Goal: Information Seeking & Learning: Learn about a topic

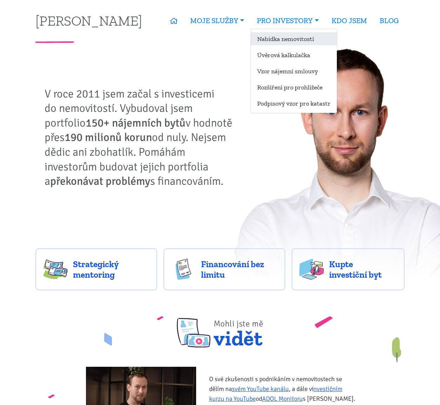
click at [274, 38] on link "Nabídka nemovitostí" at bounding box center [294, 38] width 86 height 13
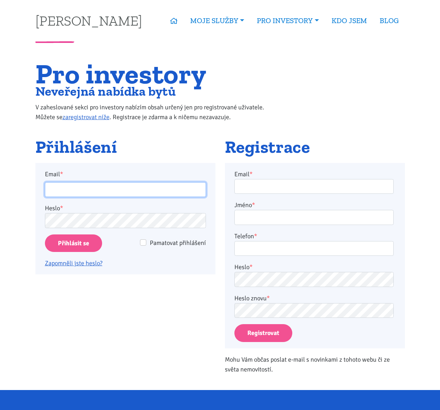
click at [58, 193] on input "Email *" at bounding box center [125, 189] width 161 height 15
type input "lenka.frosch@gmail.com"
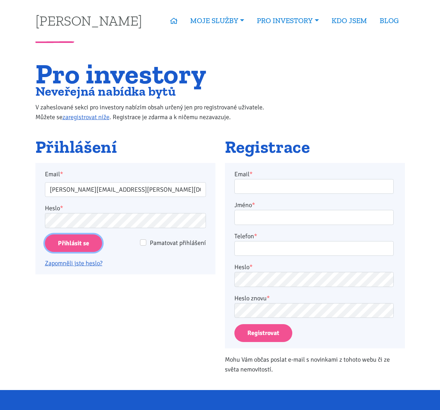
click at [49, 244] on input "Přihlásit se" at bounding box center [73, 244] width 57 height 18
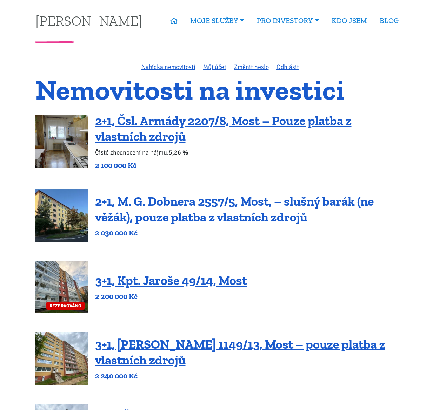
click at [202, 218] on link "2+1, M. G. Dobnera 2557/5, Most, – slušný barák (ne věžák), pouze platba z vlas…" at bounding box center [234, 209] width 278 height 31
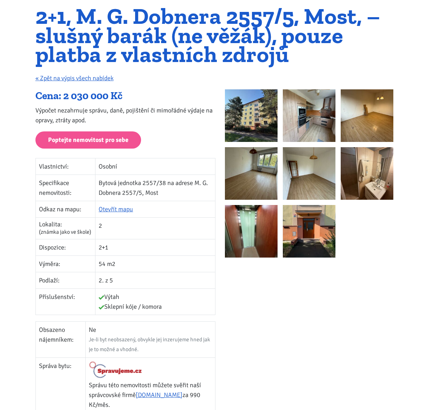
scroll to position [70, 0]
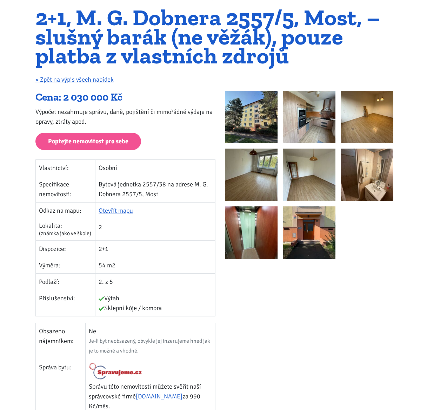
click at [254, 129] on img at bounding box center [251, 117] width 53 height 53
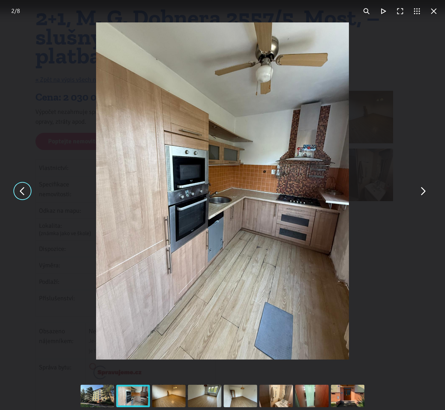
click at [164, 215] on img "You can close this modal content with the ESC key" at bounding box center [222, 190] width 253 height 337
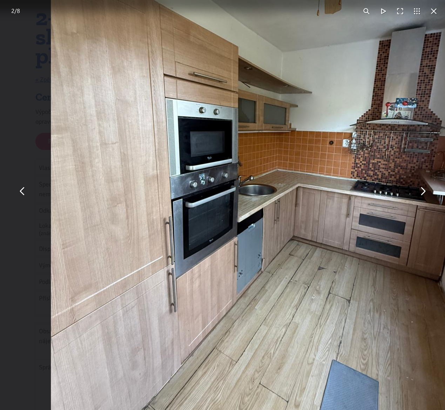
click at [291, 227] on img "You can close this modal content with the ESC key" at bounding box center [261, 174] width 421 height 561
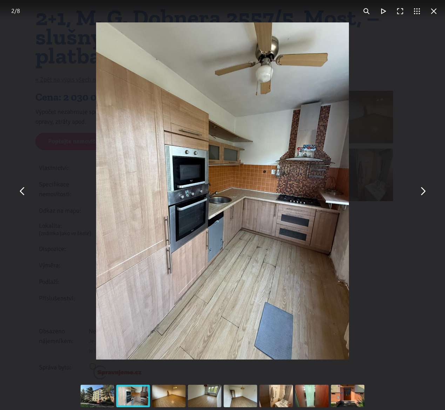
click at [422, 195] on button "You can close this modal content with the ESC key" at bounding box center [422, 191] width 17 height 17
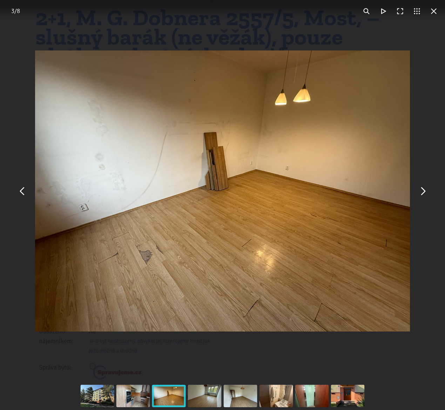
click at [422, 195] on button "You can close this modal content with the ESC key" at bounding box center [422, 191] width 17 height 17
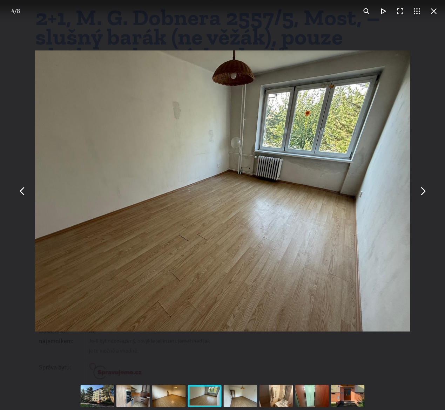
click at [422, 195] on button "You can close this modal content with the ESC key" at bounding box center [422, 191] width 17 height 17
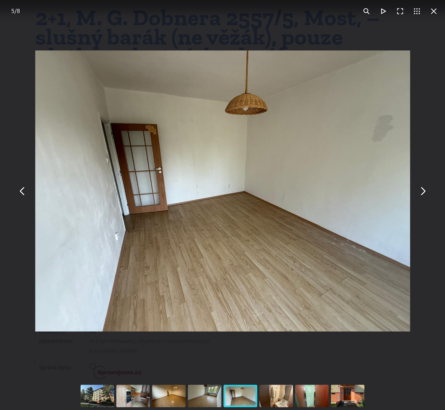
click at [422, 195] on button "You can close this modal content with the ESC key" at bounding box center [422, 191] width 17 height 17
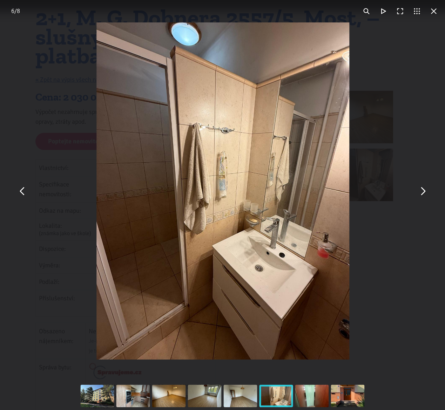
click at [422, 195] on button "You can close this modal content with the ESC key" at bounding box center [422, 191] width 17 height 17
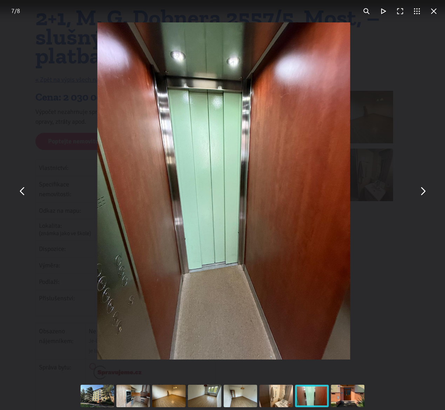
click at [422, 195] on button "You can close this modal content with the ESC key" at bounding box center [422, 191] width 17 height 17
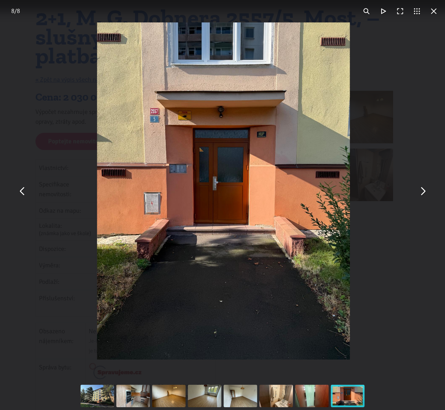
click at [422, 195] on button "You can close this modal content with the ESC key" at bounding box center [422, 191] width 17 height 17
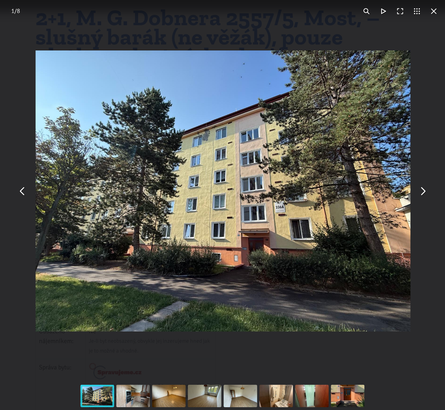
click at [432, 14] on button "You can close this modal content with the ESC key" at bounding box center [433, 11] width 17 height 17
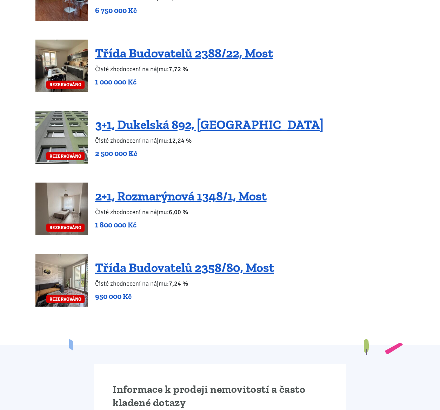
scroll to position [1333, 0]
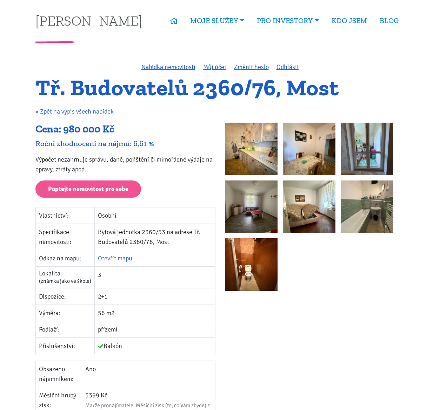
click at [245, 149] on img at bounding box center [251, 149] width 53 height 53
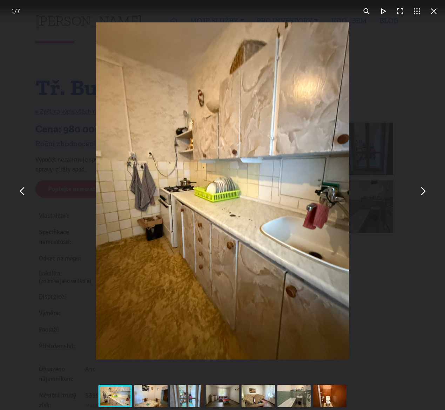
click at [427, 196] on button "You can close this modal content with the ESC key" at bounding box center [422, 191] width 17 height 17
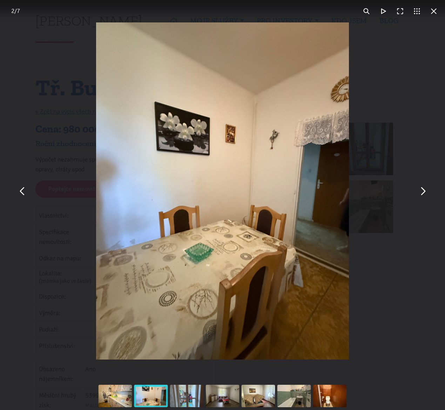
click at [427, 196] on button "You can close this modal content with the ESC key" at bounding box center [422, 191] width 17 height 17
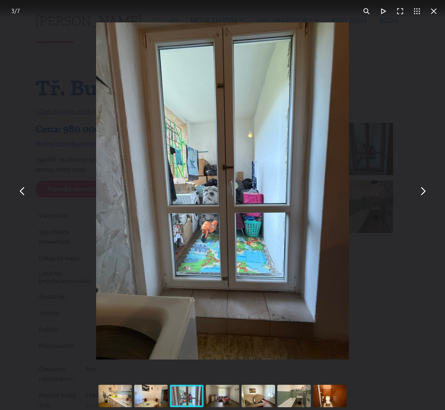
click at [427, 196] on button "You can close this modal content with the ESC key" at bounding box center [422, 191] width 17 height 17
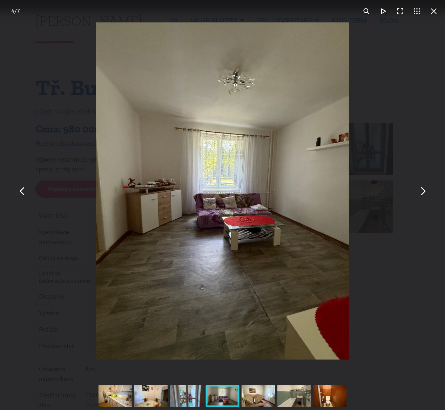
click at [426, 192] on button "You can close this modal content with the ESC key" at bounding box center [422, 191] width 17 height 17
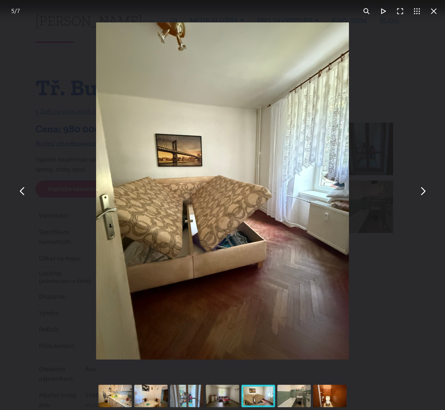
click at [426, 192] on button "You can close this modal content with the ESC key" at bounding box center [422, 191] width 17 height 17
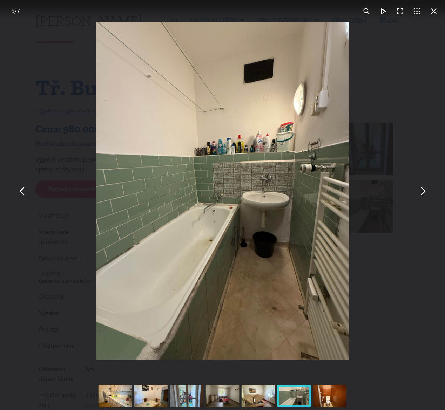
click at [436, 11] on button "You can close this modal content with the ESC key" at bounding box center [433, 11] width 17 height 17
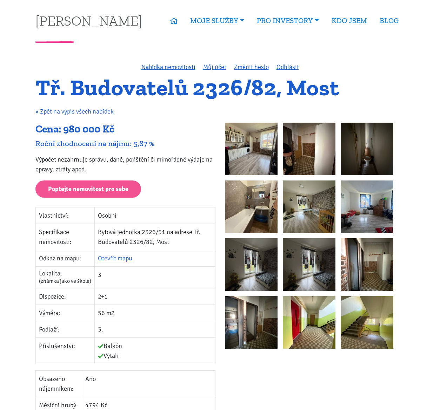
click at [242, 147] on img at bounding box center [251, 149] width 53 height 53
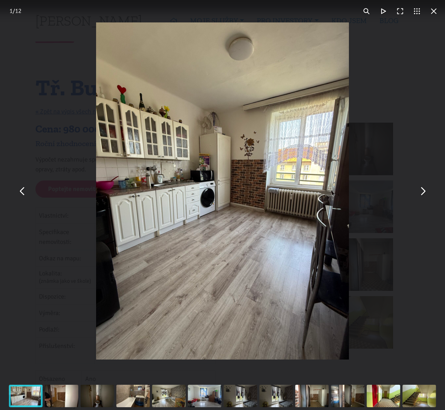
click at [426, 197] on button "You can close this modal content with the ESC key" at bounding box center [422, 191] width 17 height 17
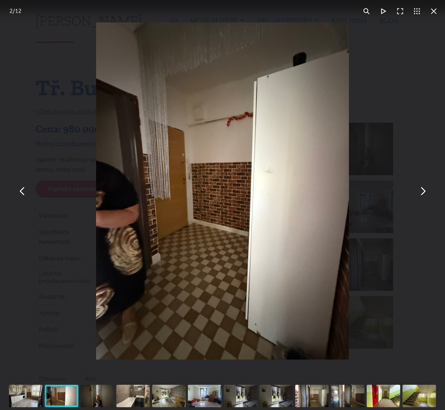
click at [426, 197] on button "You can close this modal content with the ESC key" at bounding box center [422, 191] width 17 height 17
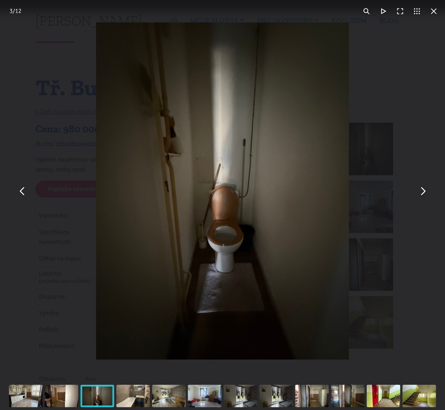
click at [426, 197] on button "You can close this modal content with the ESC key" at bounding box center [422, 191] width 17 height 17
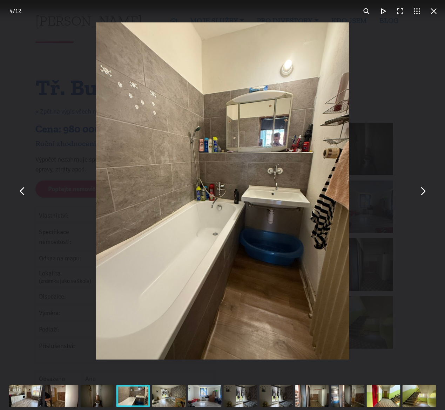
click at [426, 197] on button "You can close this modal content with the ESC key" at bounding box center [422, 191] width 17 height 17
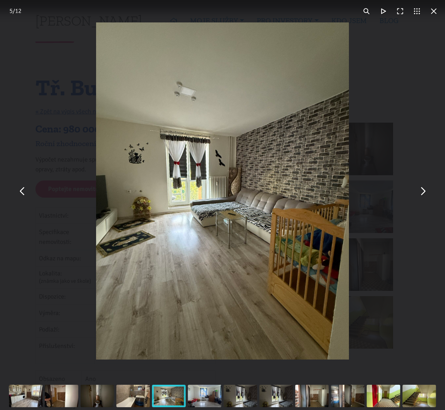
click at [426, 197] on button "You can close this modal content with the ESC key" at bounding box center [422, 191] width 17 height 17
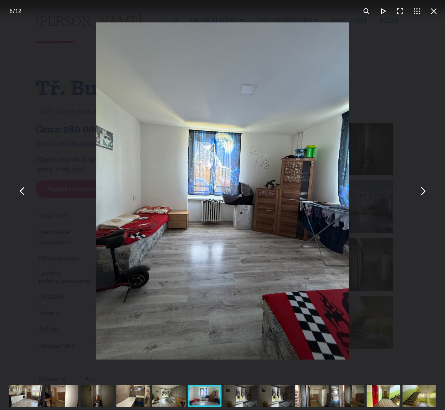
click at [426, 197] on button "You can close this modal content with the ESC key" at bounding box center [422, 191] width 17 height 17
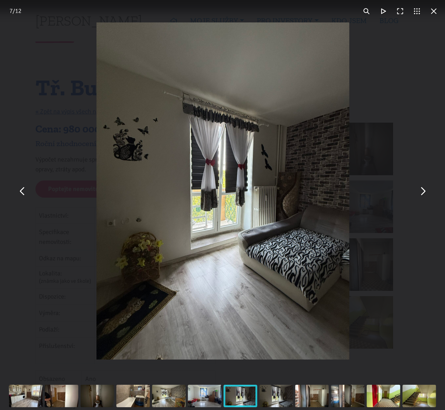
click at [426, 197] on button "You can close this modal content with the ESC key" at bounding box center [422, 191] width 17 height 17
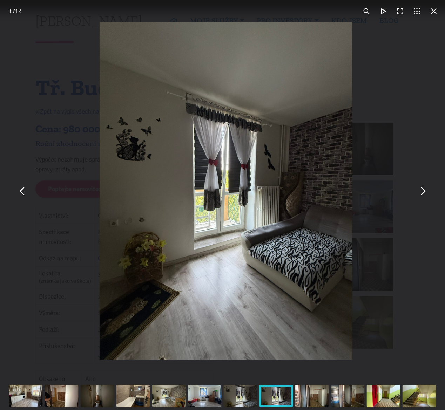
click at [426, 197] on button "You can close this modal content with the ESC key" at bounding box center [422, 191] width 17 height 17
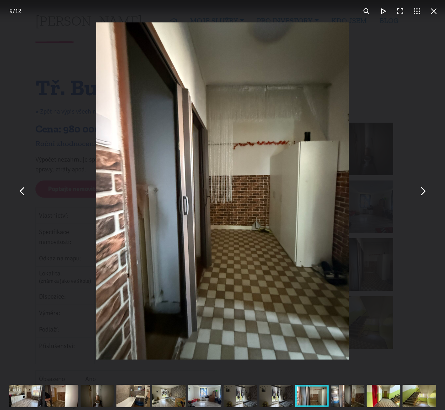
click at [405, 166] on div "You can close this modal content with the ESC key" at bounding box center [222, 191] width 445 height 382
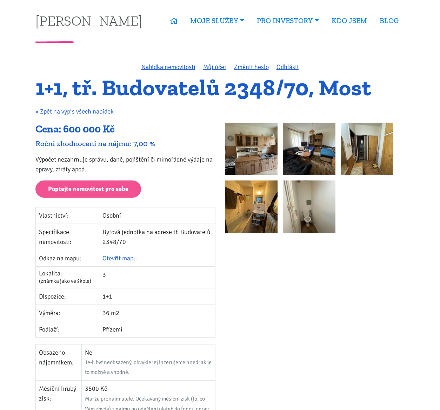
click at [256, 146] on img at bounding box center [251, 149] width 53 height 53
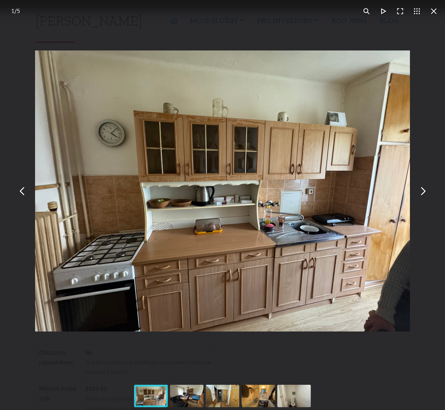
click at [425, 192] on button "You can close this modal content with the ESC key" at bounding box center [422, 191] width 17 height 17
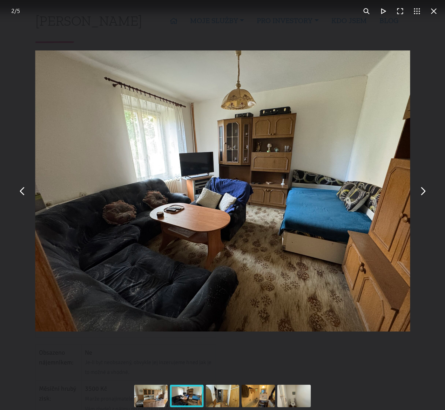
click at [425, 192] on button "You can close this modal content with the ESC key" at bounding box center [422, 191] width 17 height 17
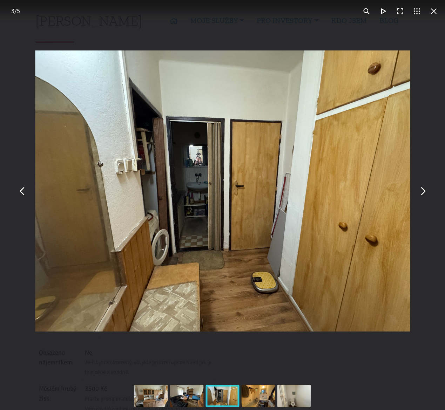
click at [425, 192] on button "You can close this modal content with the ESC key" at bounding box center [422, 191] width 17 height 17
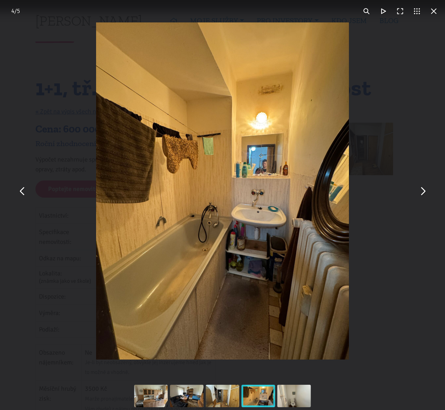
click at [425, 192] on button "You can close this modal content with the ESC key" at bounding box center [422, 191] width 17 height 17
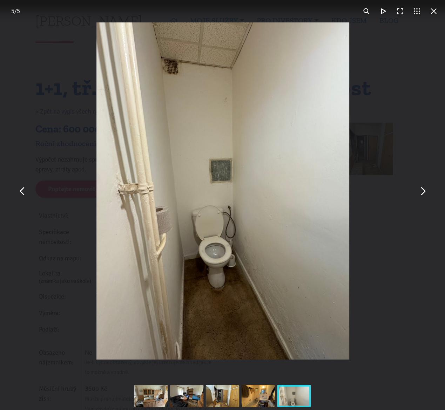
click at [425, 192] on button "You can close this modal content with the ESC key" at bounding box center [422, 191] width 17 height 17
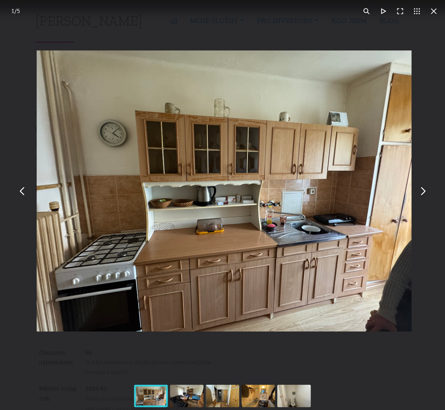
click at [425, 192] on button "You can close this modal content with the ESC key" at bounding box center [422, 191] width 17 height 17
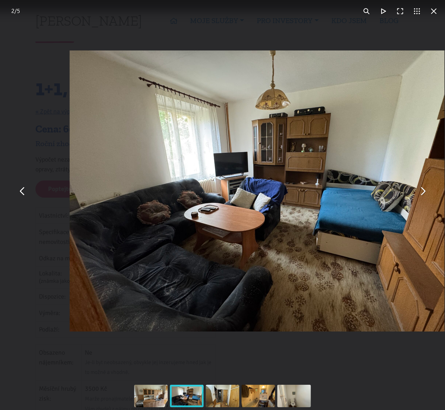
click at [424, 124] on img "You can close this modal content with the ESC key" at bounding box center [257, 190] width 375 height 281
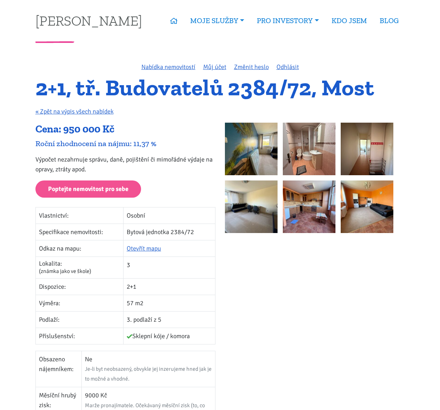
click at [261, 149] on img at bounding box center [251, 149] width 53 height 53
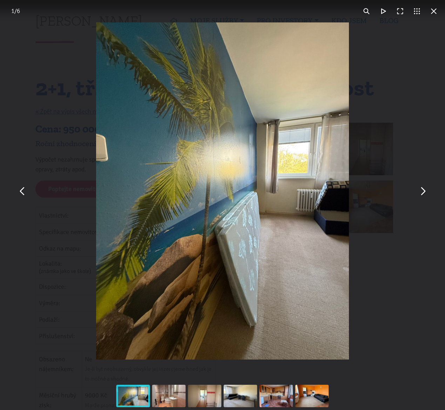
click at [425, 192] on button "You can close this modal content with the ESC key" at bounding box center [422, 191] width 17 height 17
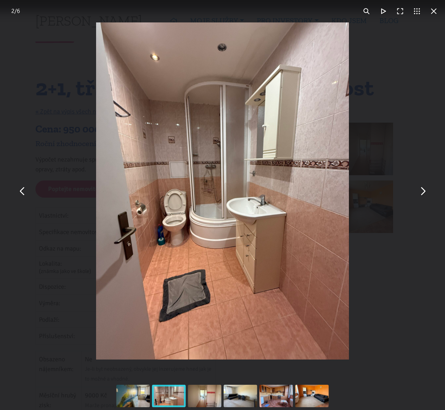
click at [425, 192] on button "You can close this modal content with the ESC key" at bounding box center [422, 191] width 17 height 17
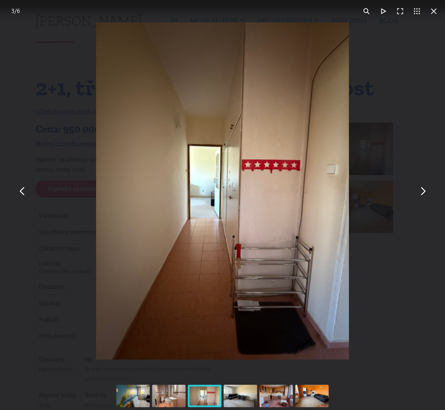
click at [425, 192] on button "You can close this modal content with the ESC key" at bounding box center [422, 191] width 17 height 17
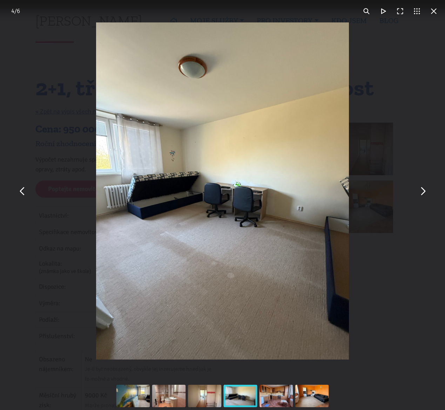
click at [425, 192] on button "You can close this modal content with the ESC key" at bounding box center [422, 191] width 17 height 17
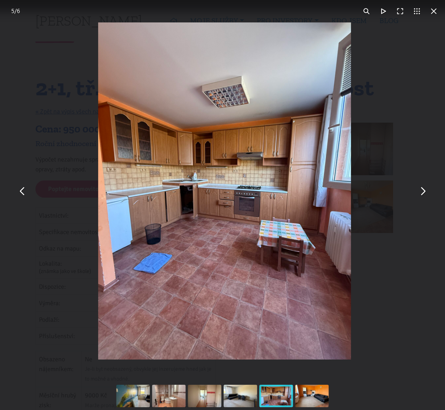
click at [425, 192] on button "You can close this modal content with the ESC key" at bounding box center [422, 191] width 17 height 17
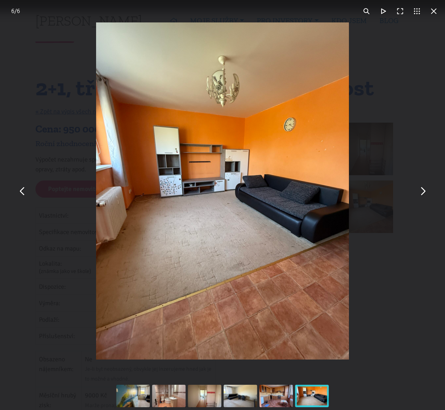
click at [425, 192] on button "You can close this modal content with the ESC key" at bounding box center [422, 191] width 17 height 17
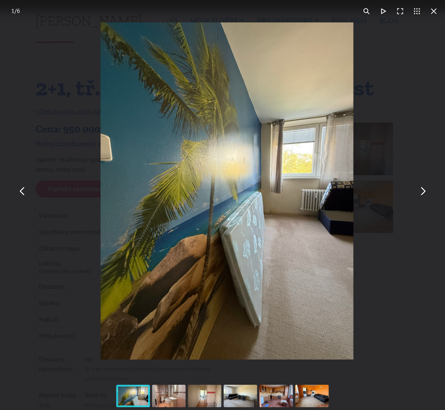
click at [425, 192] on button "You can close this modal content with the ESC key" at bounding box center [422, 191] width 17 height 17
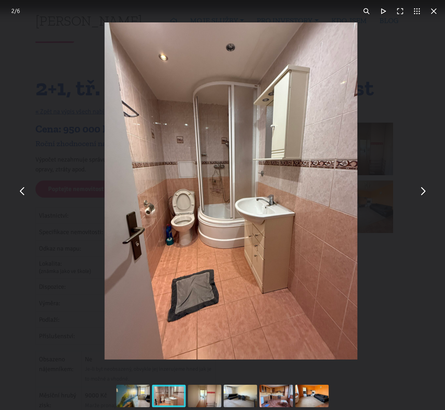
click at [429, 145] on div "You can close this modal content with the ESC key" at bounding box center [230, 191] width 445 height 382
